Goal: Check status

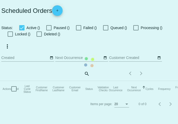
checkbox input "true"
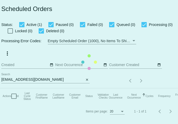
click at [22, 89] on mat-table "Actions Id Last Cycle Status Customer FirstName Customer LastName Customer Emai…" at bounding box center [114, 97] width 229 height 16
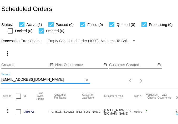
click at [22, 80] on input "[EMAIL_ADDRESS][DOMAIN_NAME]" at bounding box center [42, 80] width 83 height 4
paste input "[EMAIL_ADDRESS]"
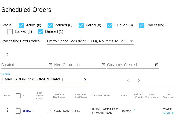
scroll to position [14, 0]
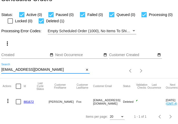
type input "[EMAIL_ADDRESS][DOMAIN_NAME]"
